Goal: Navigation & Orientation: Find specific page/section

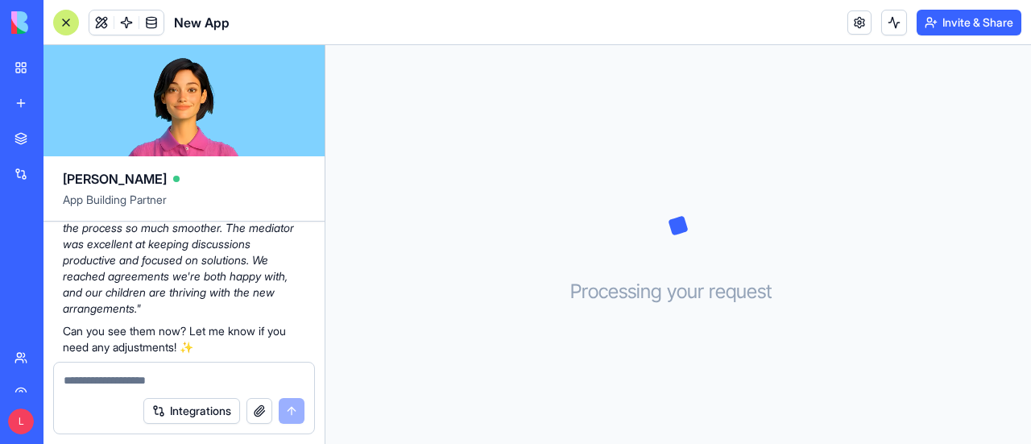
scroll to position [3154, 0]
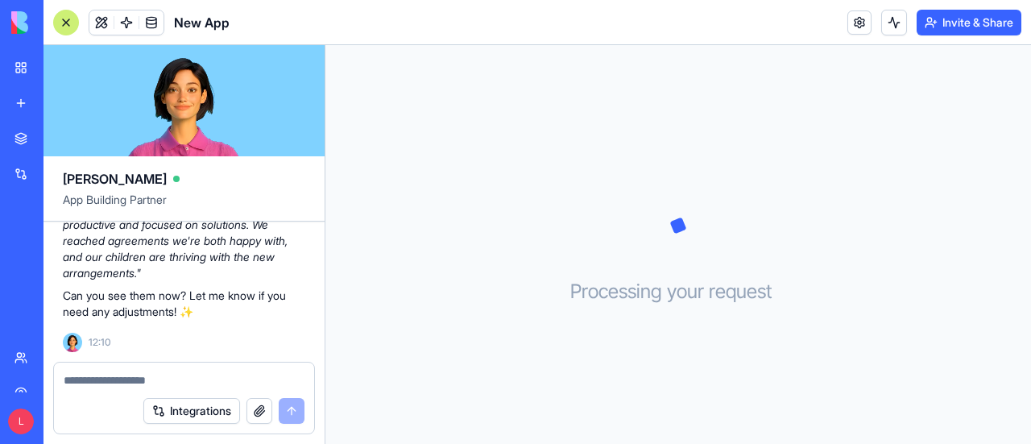
click at [22, 70] on link "My Workspace" at bounding box center [37, 68] width 64 height 32
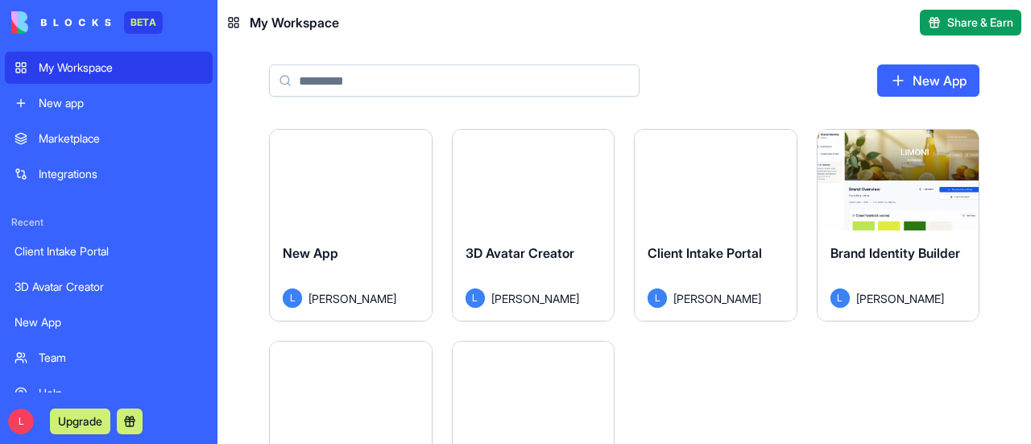
click at [67, 144] on div "Marketplace" at bounding box center [121, 138] width 164 height 16
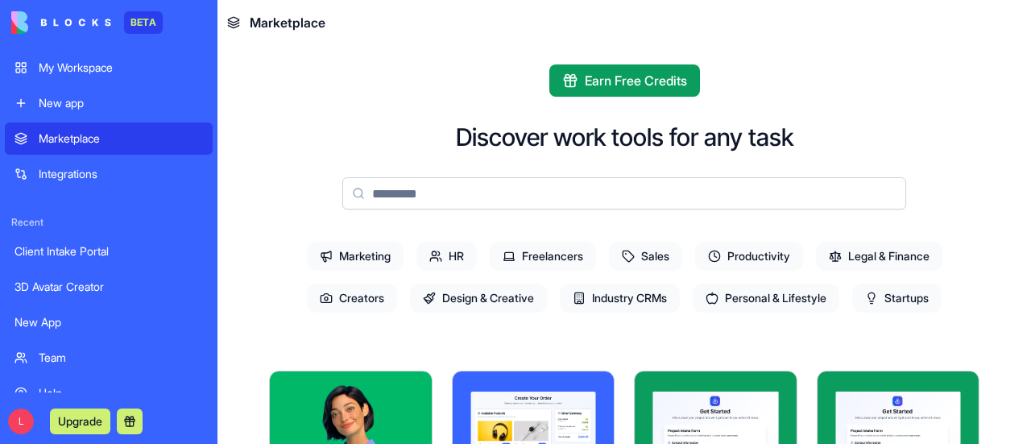
click at [68, 67] on div "My Workspace" at bounding box center [121, 68] width 164 height 16
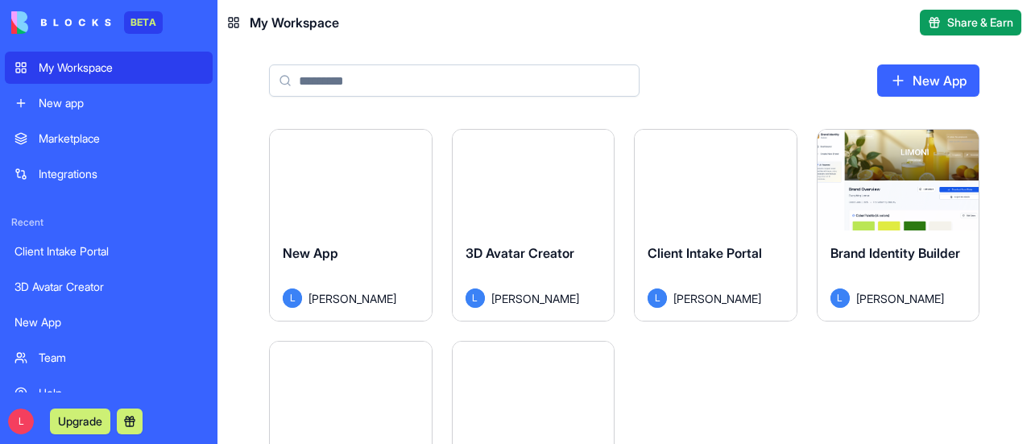
click at [343, 189] on button "Launch" at bounding box center [350, 180] width 121 height 32
